Goal: Transaction & Acquisition: Subscribe to service/newsletter

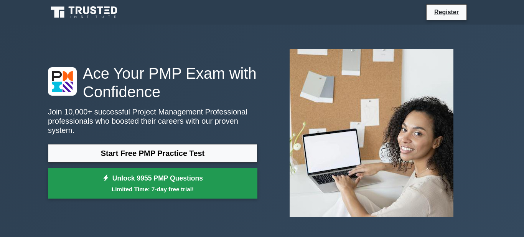
click at [110, 193] on small "Limited Time: 7-day free trial!" at bounding box center [153, 189] width 190 height 9
